Goal: Task Accomplishment & Management: Manage account settings

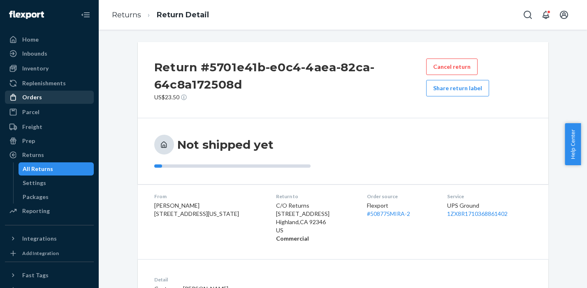
click at [36, 99] on div "Orders" at bounding box center [32, 97] width 20 height 8
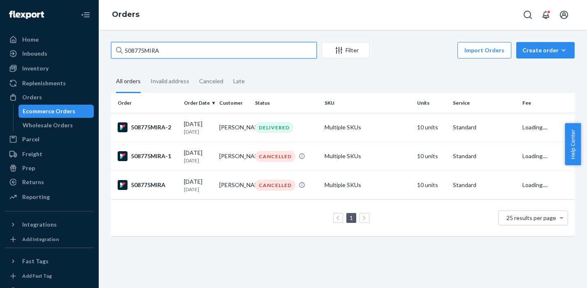
click at [193, 47] on input "508775MIRA" at bounding box center [214, 50] width 206 height 16
paste input "10186"
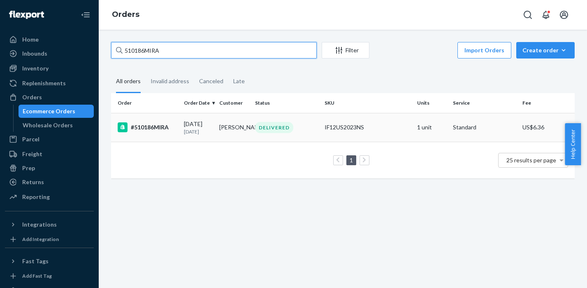
type input "510186MIRA"
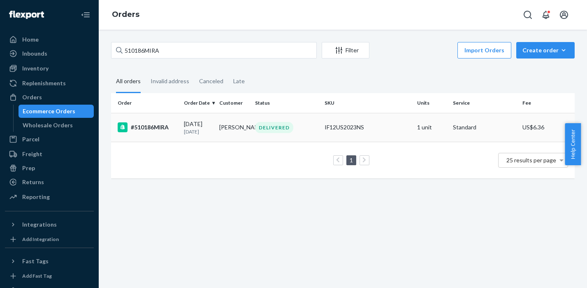
click at [164, 133] on td "#510186MIRA" at bounding box center [146, 127] width 70 height 29
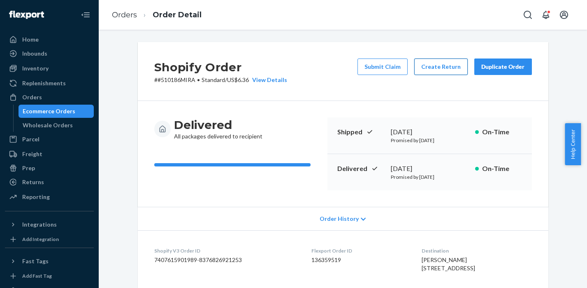
click at [438, 65] on button "Create Return" at bounding box center [441, 66] width 54 height 16
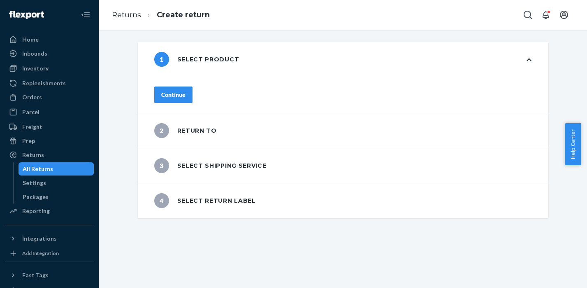
click at [186, 95] on div "Continue" at bounding box center [173, 95] width 24 height 8
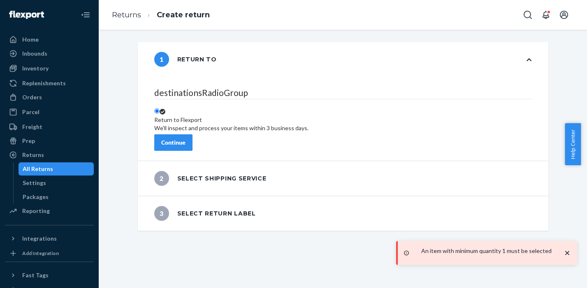
click at [186, 138] on div "Continue" at bounding box center [173, 142] width 24 height 8
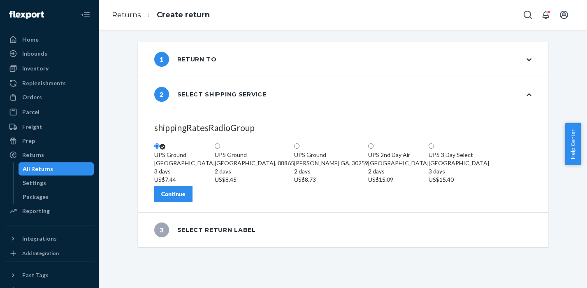
click at [186, 198] on div "Continue" at bounding box center [173, 194] width 24 height 8
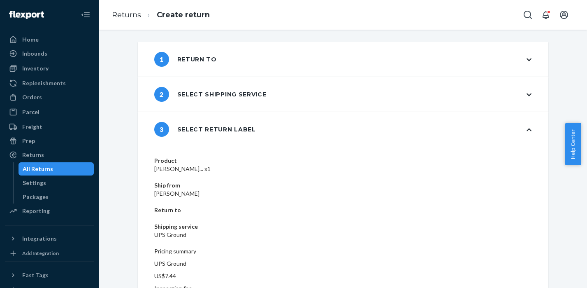
scroll to position [13, 0]
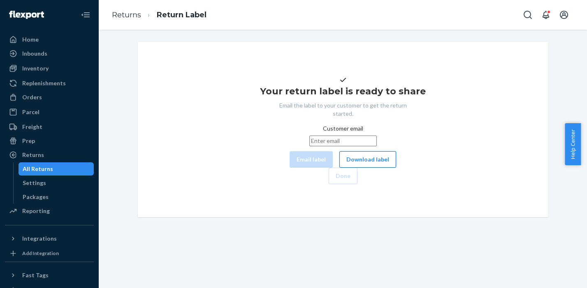
click at [340, 168] on button "Download label" at bounding box center [368, 159] width 57 height 16
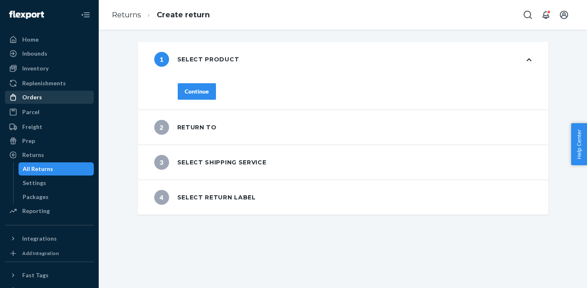
click at [34, 95] on div "Orders" at bounding box center [32, 97] width 20 height 8
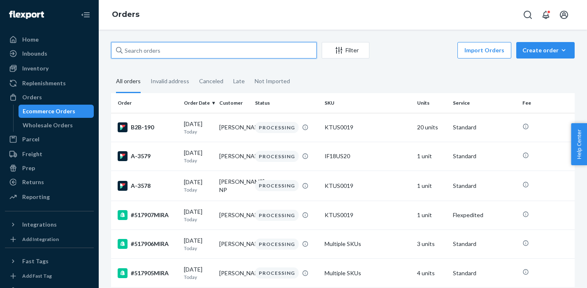
click at [172, 51] on input "text" at bounding box center [214, 50] width 206 height 16
paste input "510186MIRA"
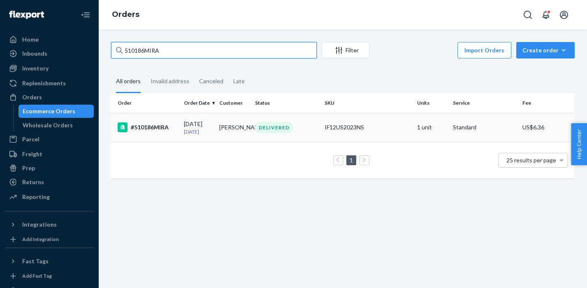
type input "510186MIRA"
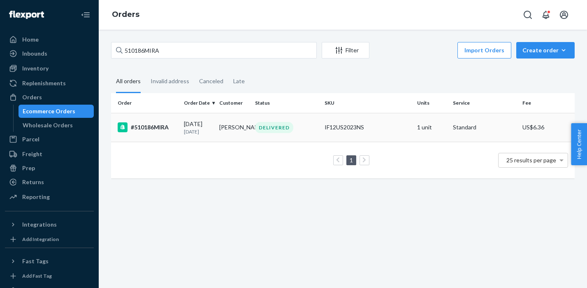
click at [203, 130] on p "[DATE]" at bounding box center [198, 131] width 29 height 7
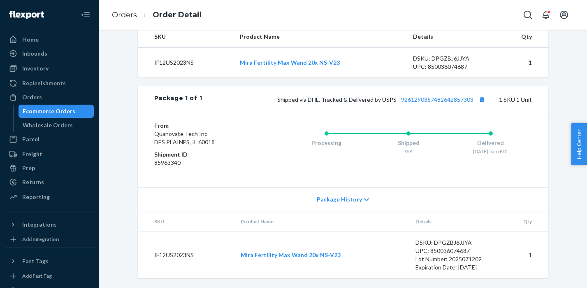
scroll to position [172, 0]
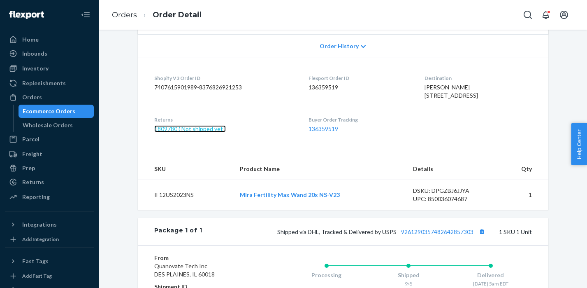
click at [197, 132] on link "1809780 ( Not shipped yet )" at bounding box center [190, 128] width 72 height 7
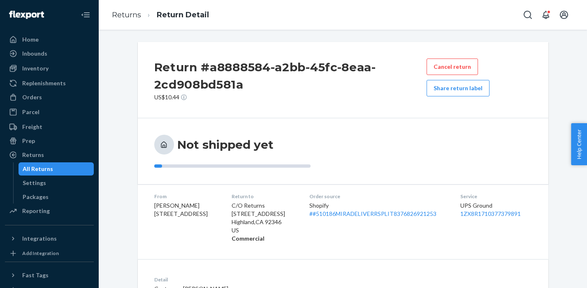
scroll to position [12, 0]
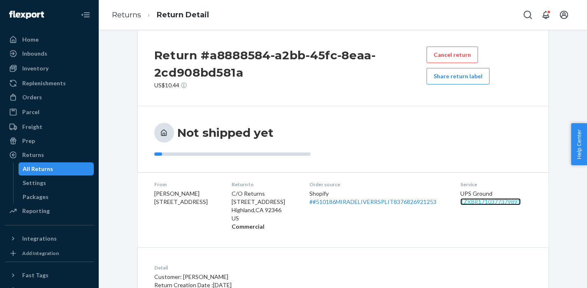
click at [493, 200] on link "1ZX8R1710377379891" at bounding box center [491, 201] width 61 height 7
